Goal: Task Accomplishment & Management: Manage account settings

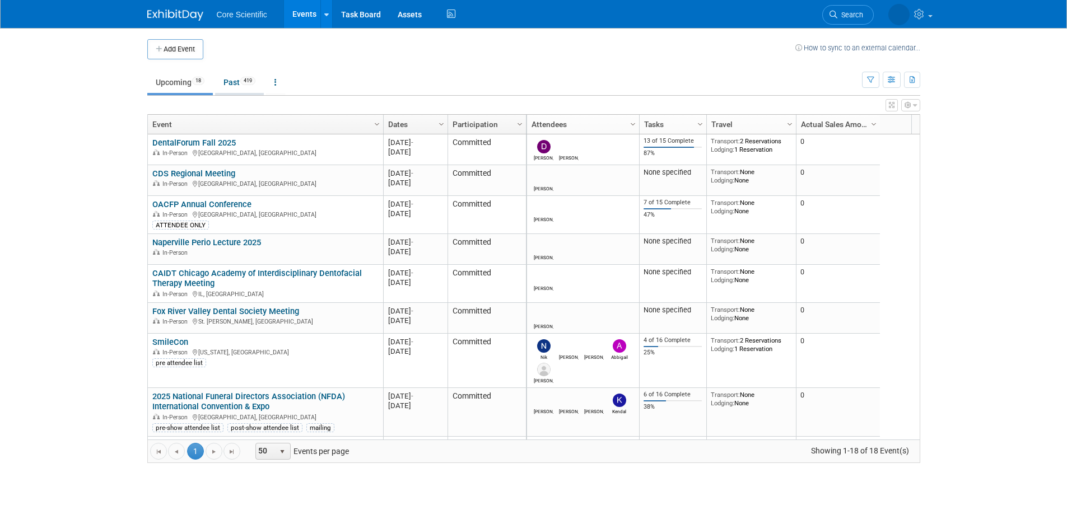
click at [242, 81] on link "Past 419" at bounding box center [239, 82] width 49 height 21
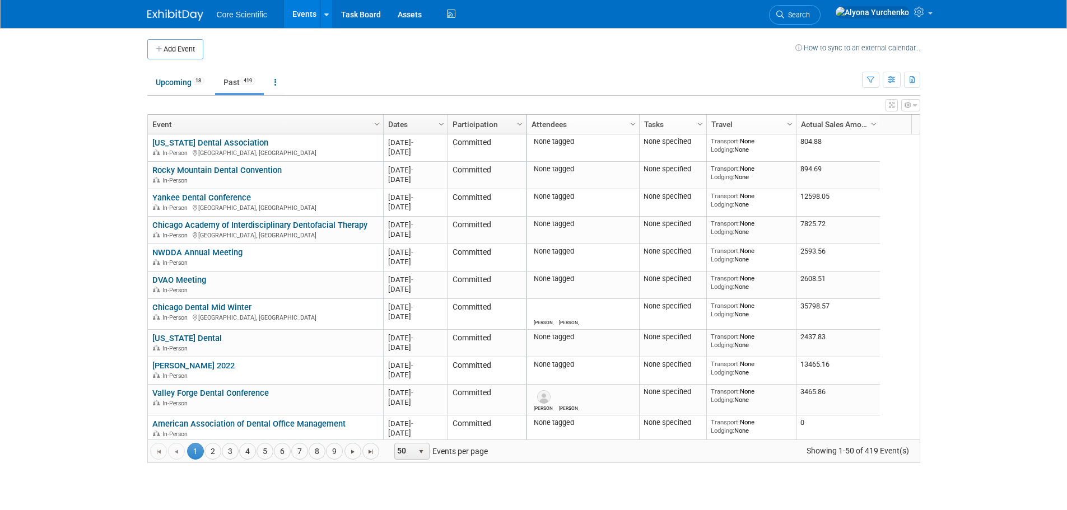
click at [422, 125] on link "Dates" at bounding box center [414, 124] width 52 height 19
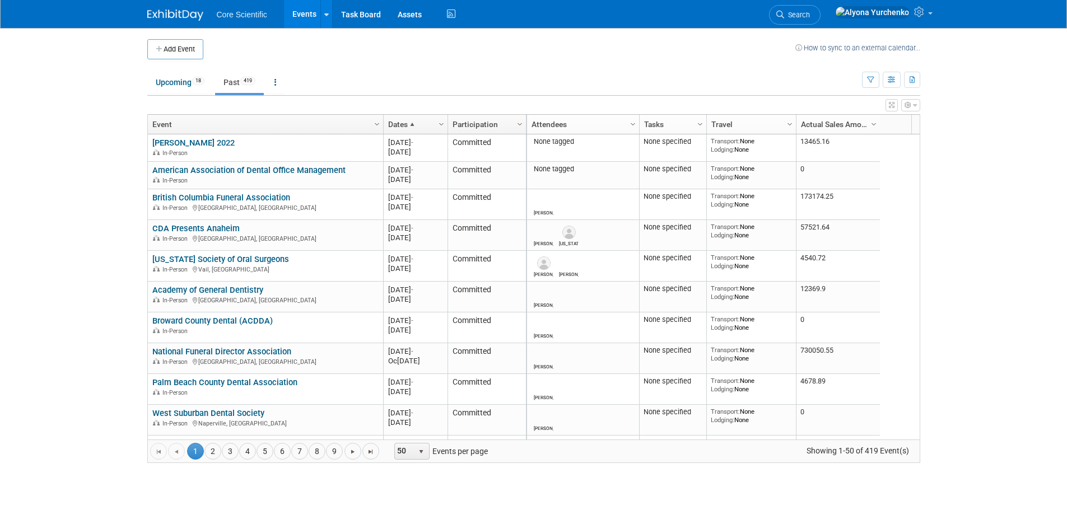
click at [422, 125] on link "Dates" at bounding box center [414, 124] width 52 height 19
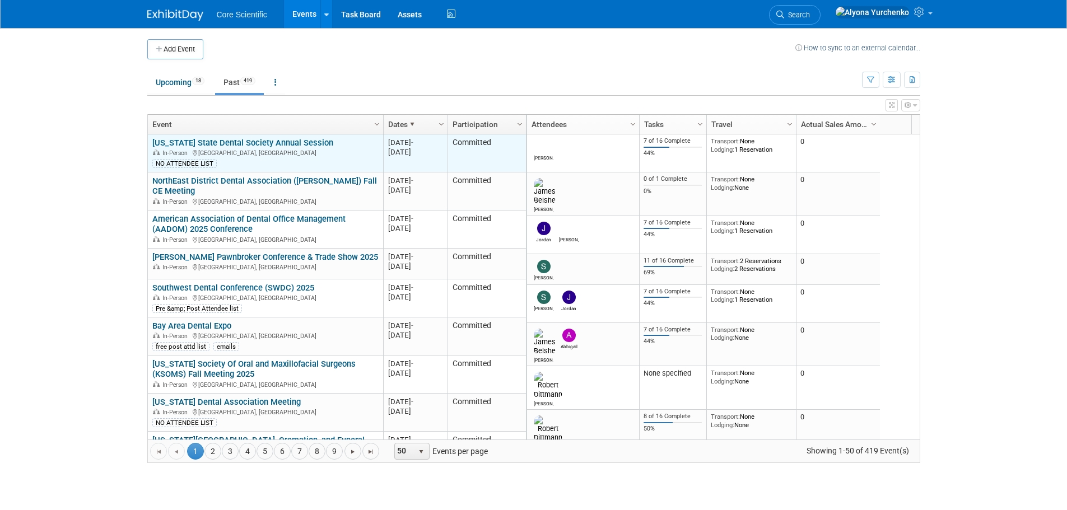
click at [257, 141] on link "[US_STATE] State Dental Society Annual Session" at bounding box center [242, 143] width 181 height 10
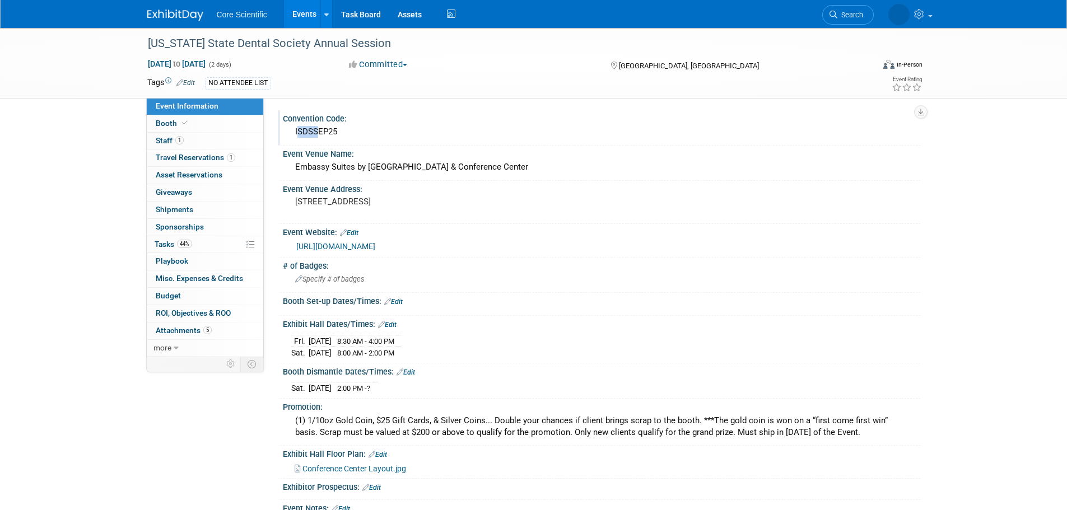
drag, startPoint x: 312, startPoint y: 129, endPoint x: 287, endPoint y: 133, distance: 24.9
click at [287, 133] on div "ISDSSEP25" at bounding box center [601, 132] width 637 height 18
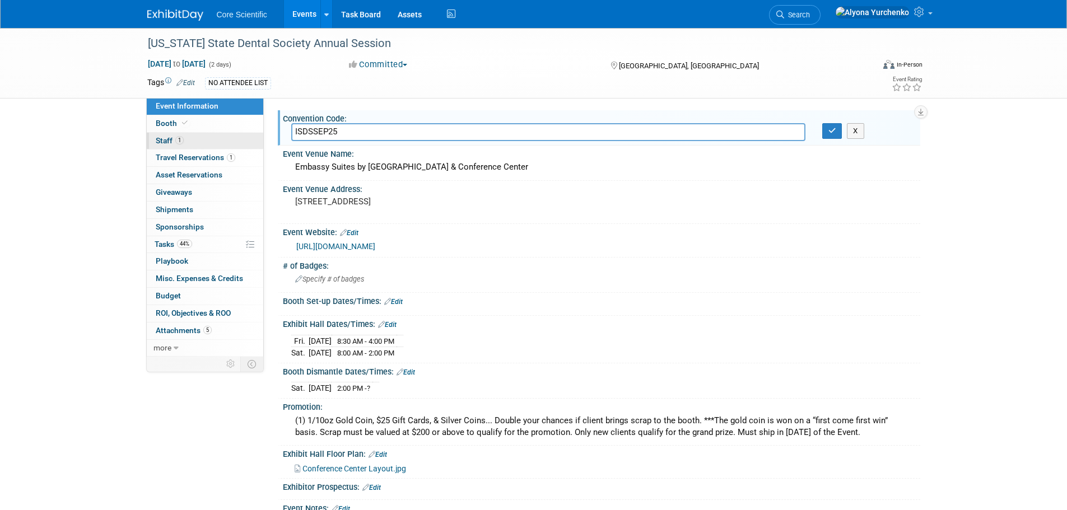
drag, startPoint x: 311, startPoint y: 129, endPoint x: 243, endPoint y: 134, distance: 68.6
click at [274, 132] on div "Convention Code: ISDSSEP25 ISDSSEP25 X Event Venue Name: Embassy Suites by Hilt…" at bounding box center [592, 227] width 656 height 259
click at [202, 276] on span "Misc. Expenses & Credits 0" at bounding box center [199, 278] width 87 height 9
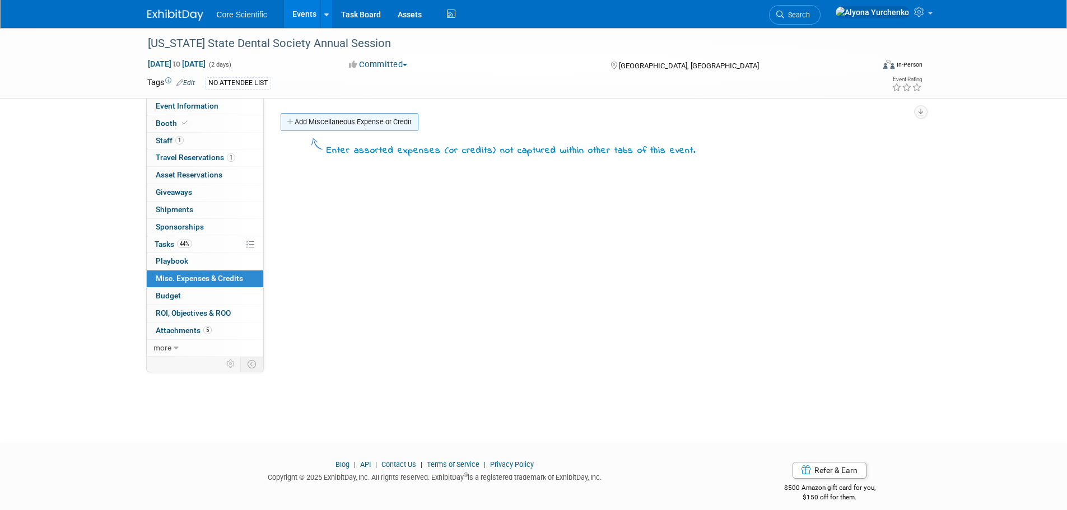
click at [328, 122] on link "Add Miscellaneous Expense or Credit" at bounding box center [350, 122] width 138 height 18
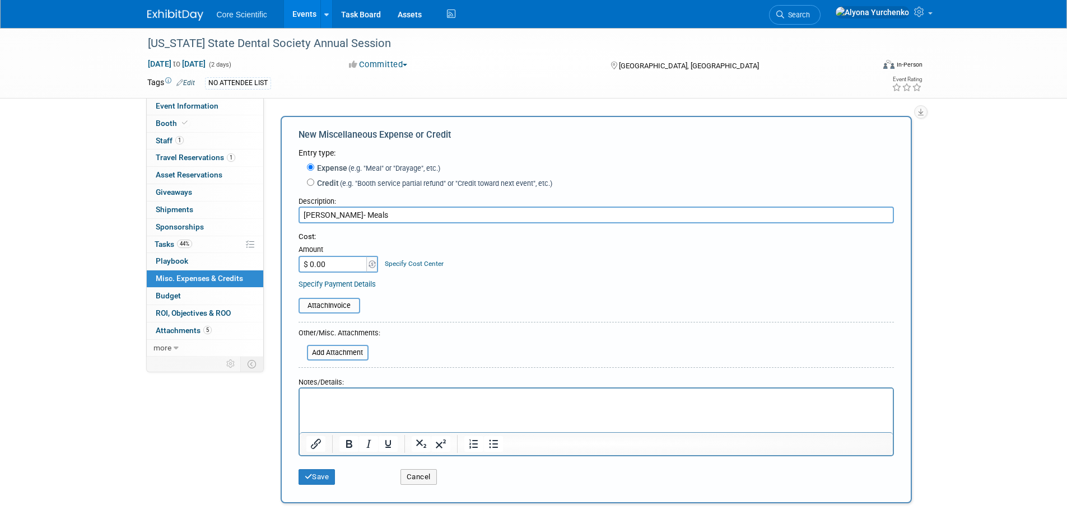
drag, startPoint x: 326, startPoint y: 215, endPoint x: 281, endPoint y: 215, distance: 45.4
click at [281, 215] on div "New Miscellaneous Expense or Credit Entry type: Expense (e.g. "Meal" or "Drayag…" at bounding box center [596, 310] width 631 height 388
type input "Dylan- Meals"
click at [346, 264] on input "$ 0.00" at bounding box center [334, 264] width 70 height 17
type input "$ 76.13"
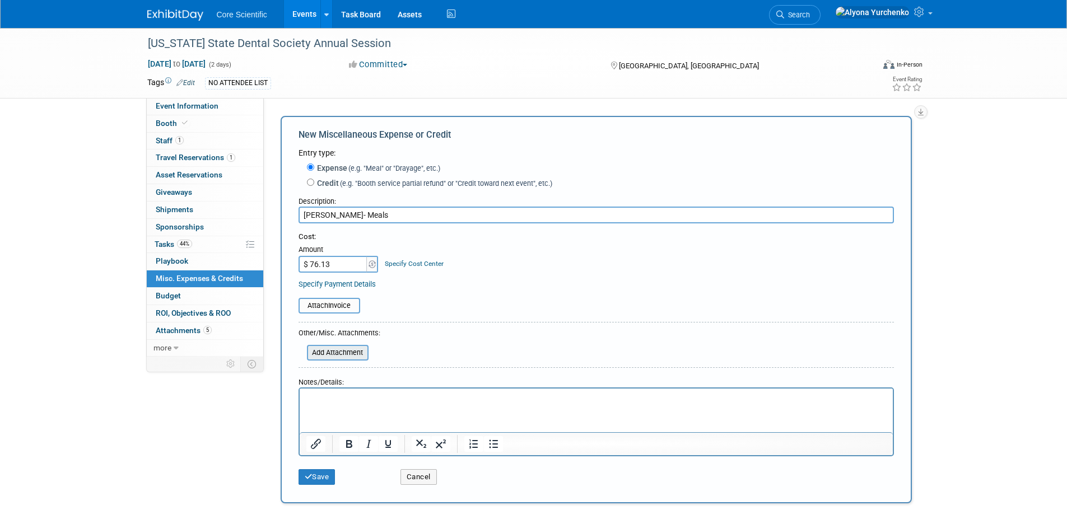
click at [342, 351] on input "file" at bounding box center [300, 352] width 133 height 13
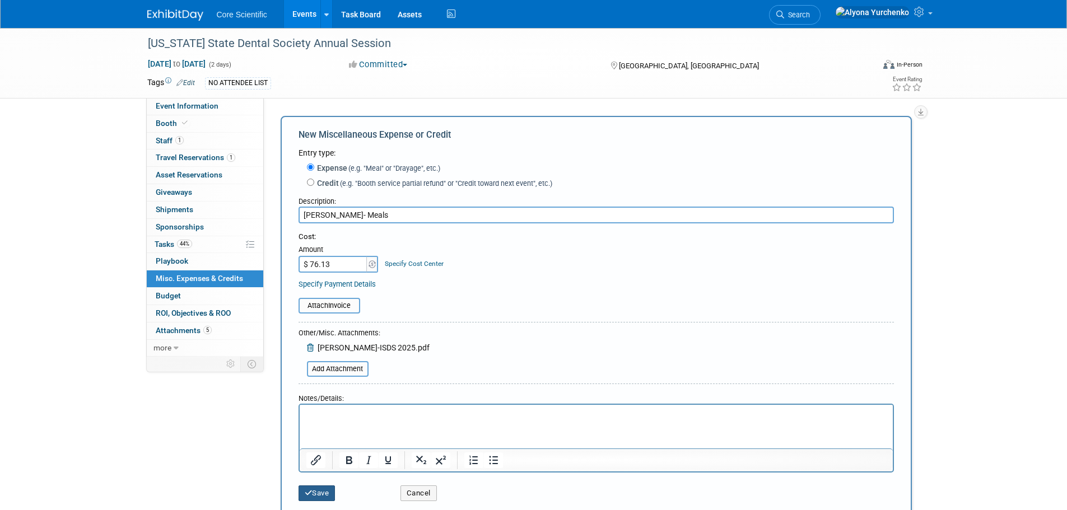
click at [322, 493] on button "Save" at bounding box center [317, 494] width 37 height 16
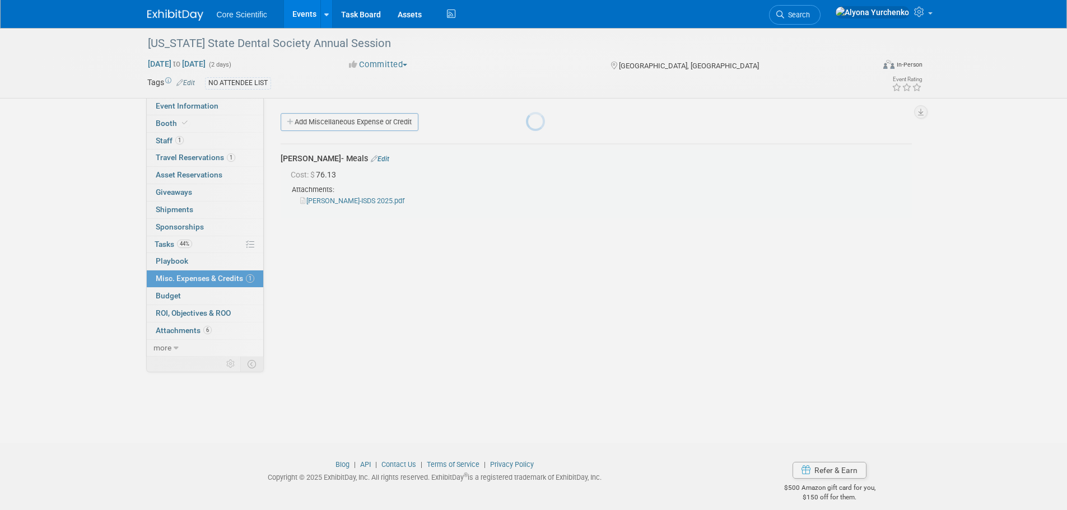
scroll to position [11, 0]
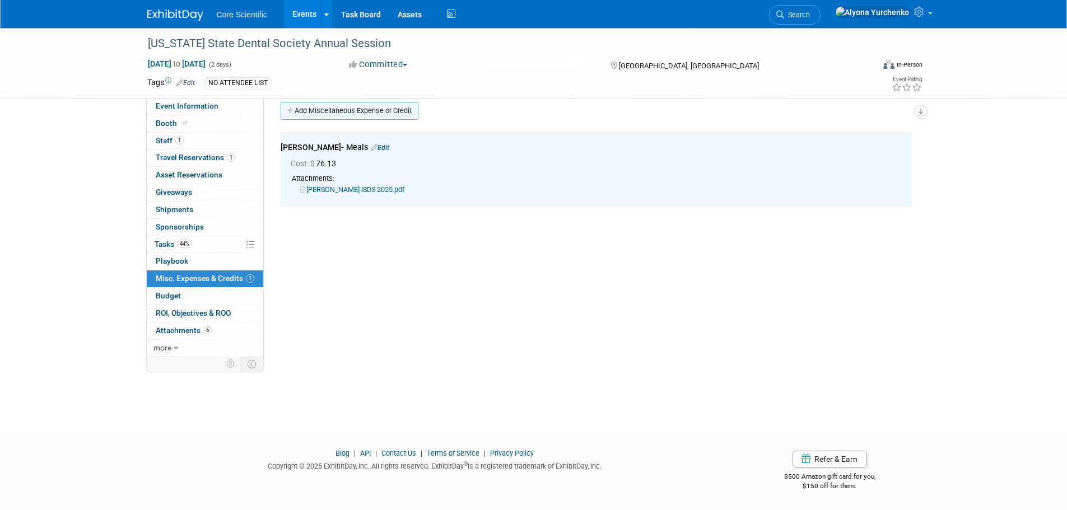
click at [319, 105] on link "Add Miscellaneous Expense or Credit" at bounding box center [350, 111] width 138 height 18
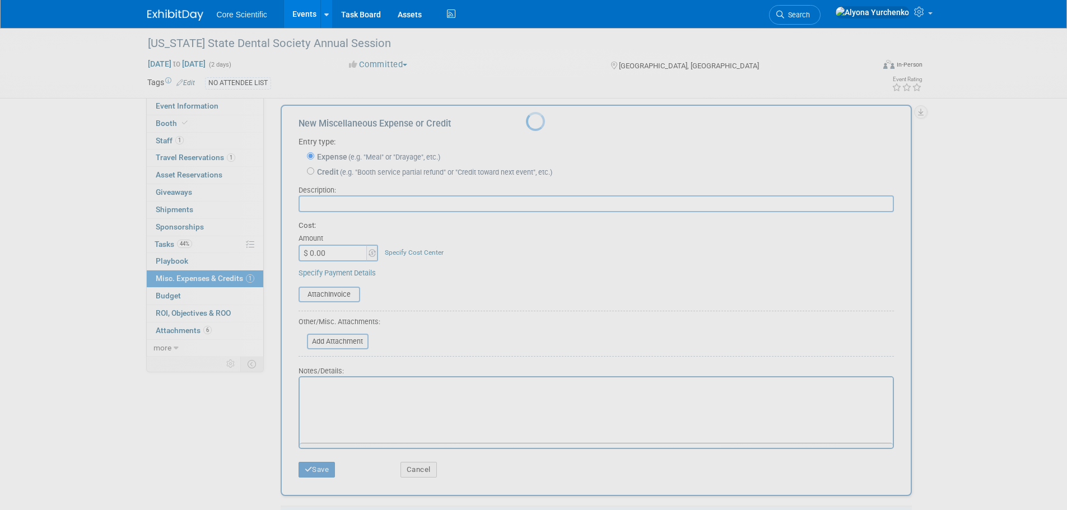
scroll to position [0, 0]
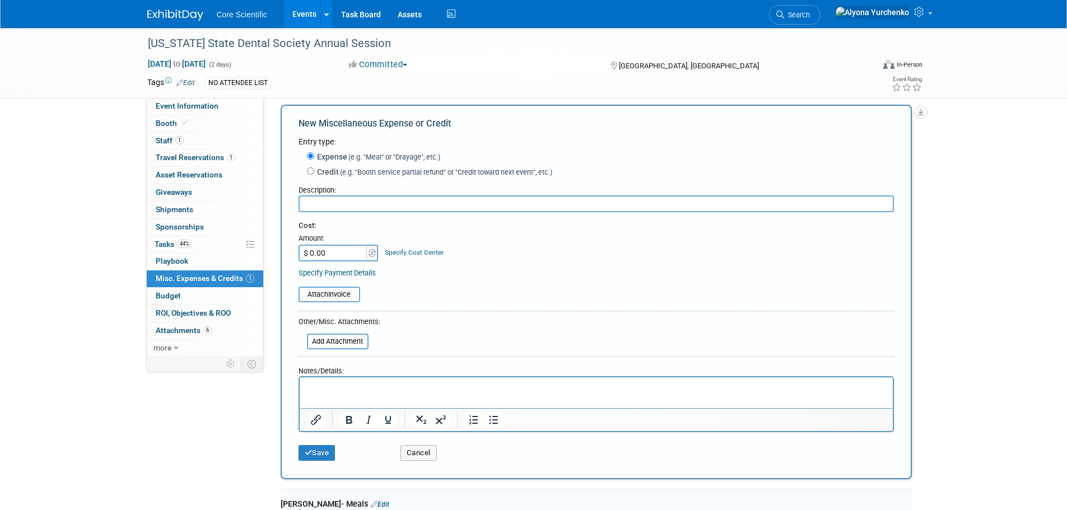
paste input "Dylan-"
type input "Dylan- Ground transportation"
click at [346, 250] on input "$ 0.00" at bounding box center [334, 253] width 70 height 17
type input "$ 250.60"
click at [353, 338] on input "file" at bounding box center [300, 341] width 133 height 13
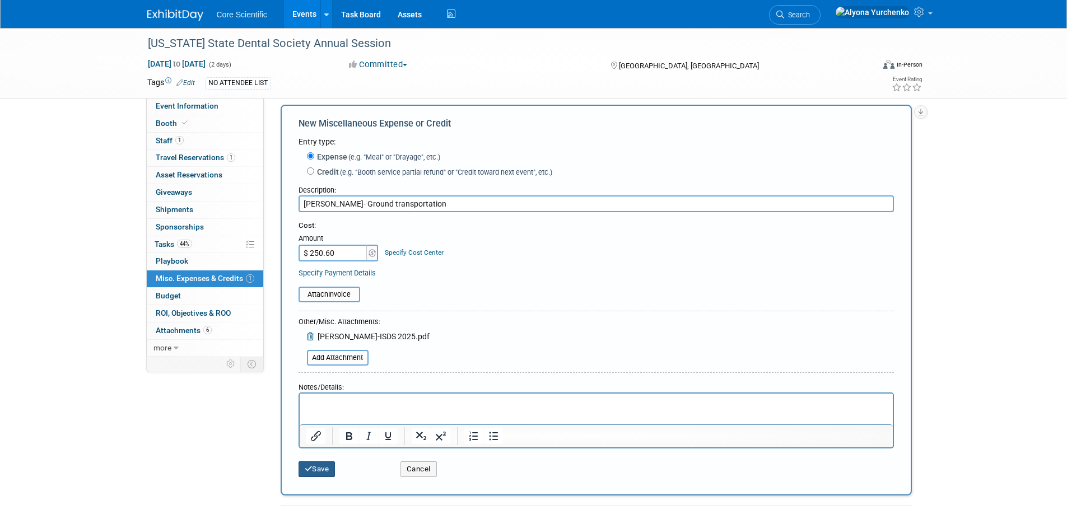
click at [303, 474] on button "Save" at bounding box center [317, 470] width 37 height 16
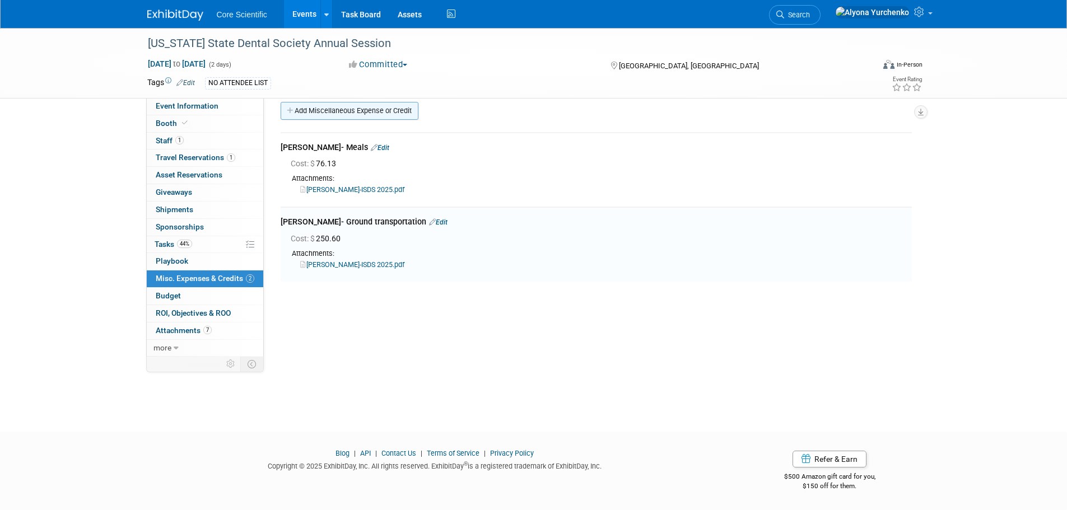
click at [330, 107] on link "Add Miscellaneous Expense or Credit" at bounding box center [350, 111] width 138 height 18
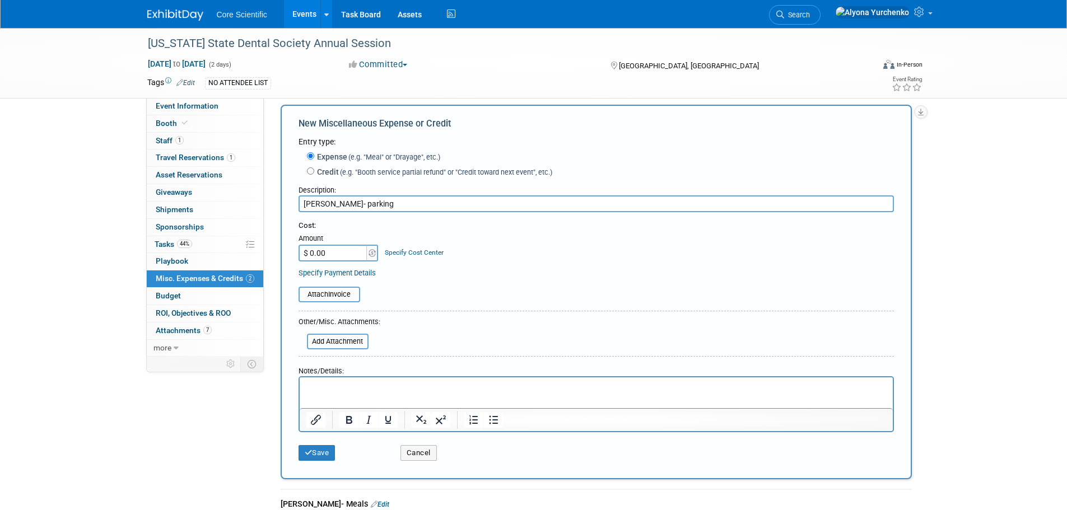
type input "Dylan- parking"
click at [333, 252] on input "$ 0.00" at bounding box center [334, 253] width 70 height 17
type input "$ 26.04"
click at [325, 342] on input "file" at bounding box center [300, 341] width 133 height 13
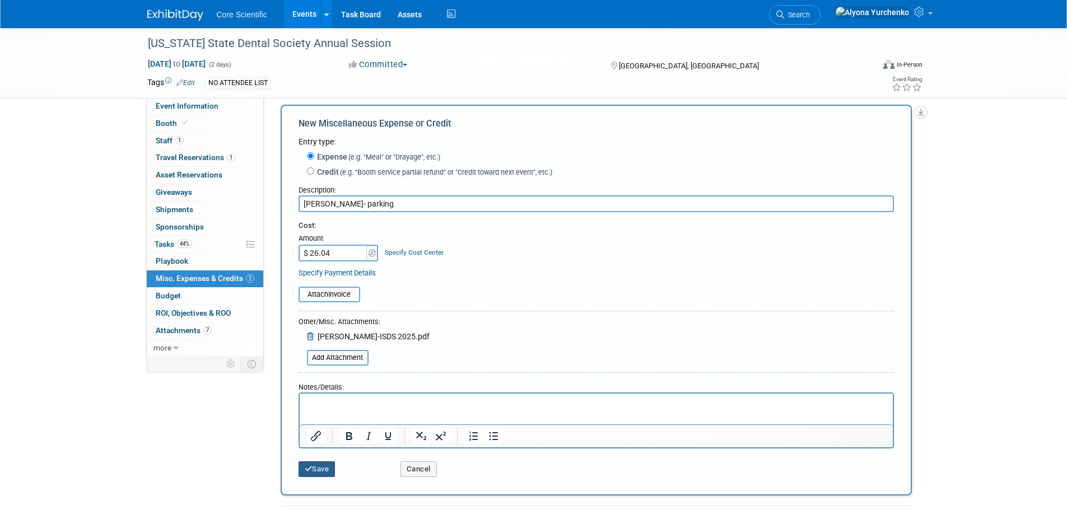
click at [322, 473] on button "Save" at bounding box center [317, 470] width 37 height 16
